Goal: Transaction & Acquisition: Purchase product/service

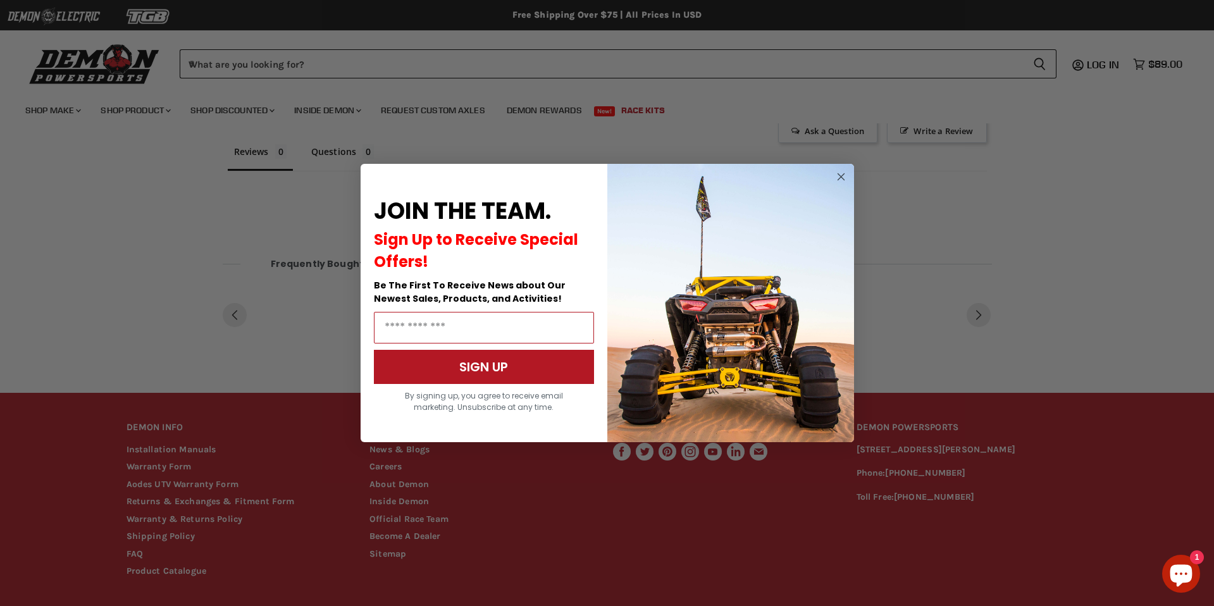
scroll to position [547, 0]
